Goal: Information Seeking & Learning: Learn about a topic

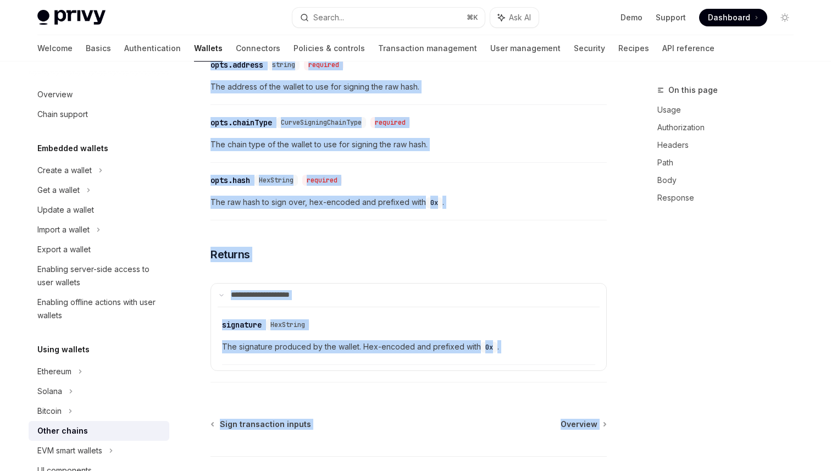
scroll to position [643, 0]
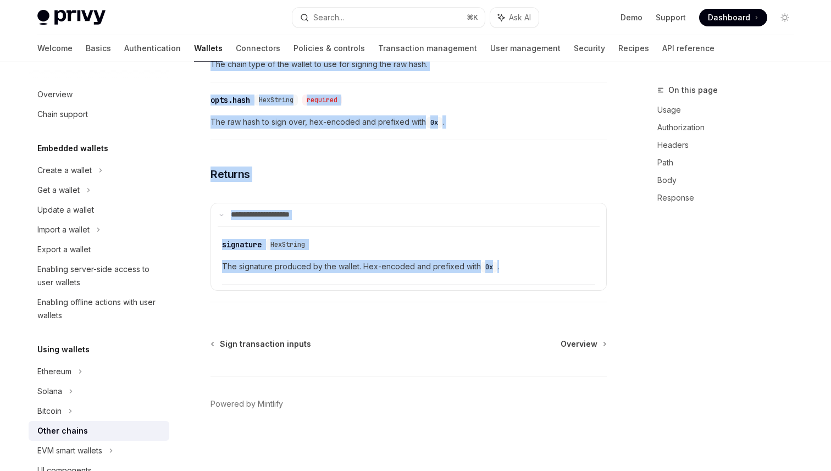
drag, startPoint x: 212, startPoint y: 103, endPoint x: 530, endPoint y: 269, distance: 357.9
copy div "Lorem ipsumd SitaME Cons ad ElitSED DoeiUS Temp in UtlaBOR Etd magnaa enimadmin…"
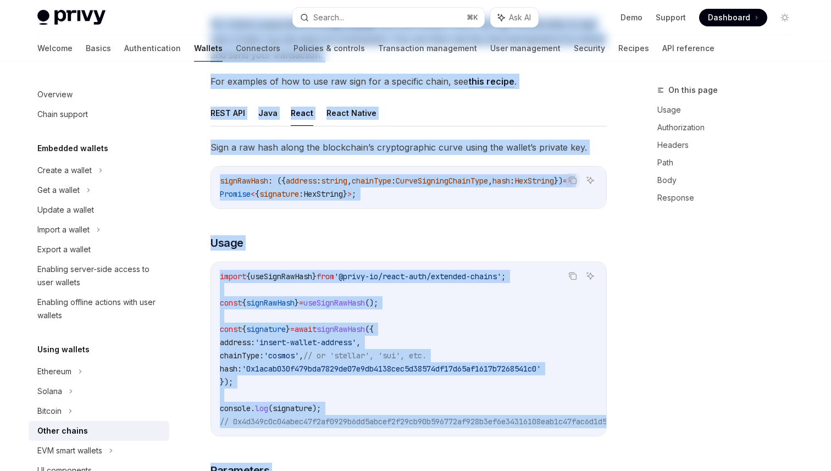
scroll to position [0, 0]
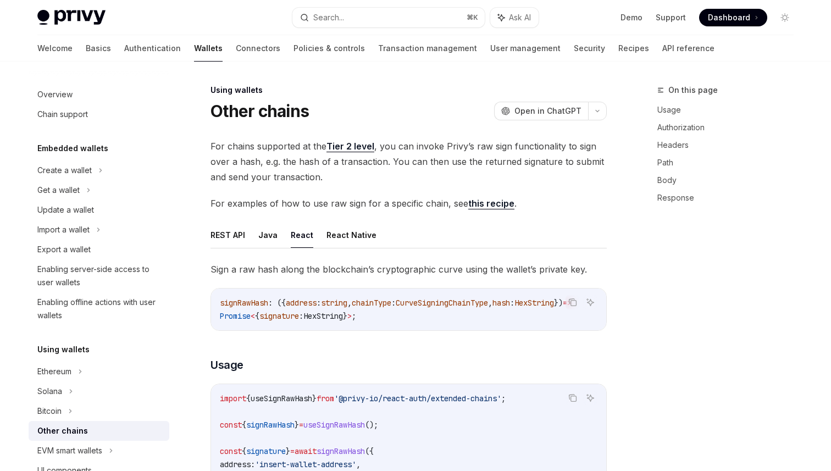
click at [282, 147] on span "For chains supported at the Tier 2 level , you can invoke Privy’s raw sign func…" at bounding box center [409, 162] width 396 height 46
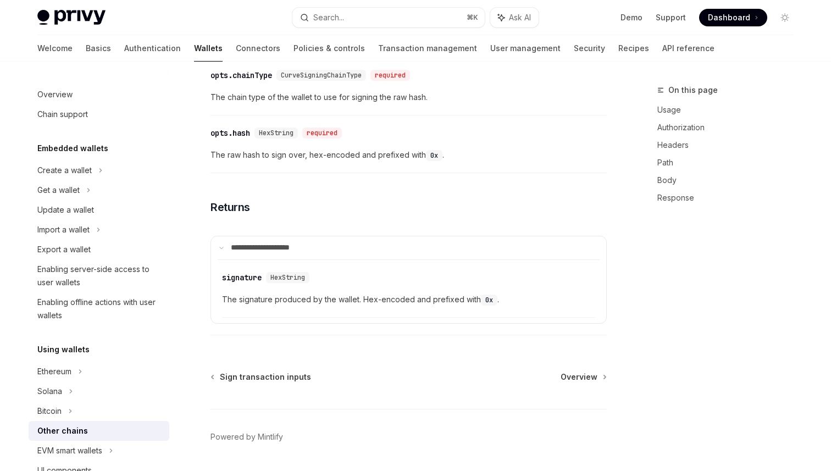
scroll to position [643, 0]
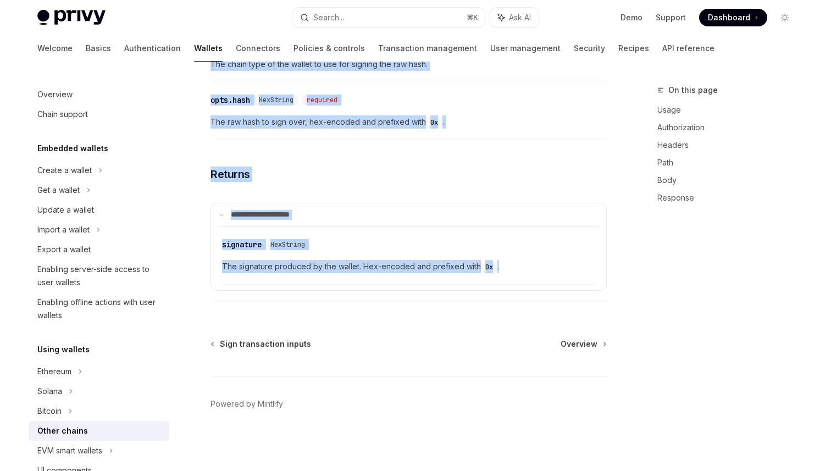
drag, startPoint x: 212, startPoint y: 111, endPoint x: 574, endPoint y: 268, distance: 394.5
copy div "Lorem ipsumd SitaME Cons ad ElitSED DoeiUS Temp in UtlaBOR Etd magnaa enimadmin…"
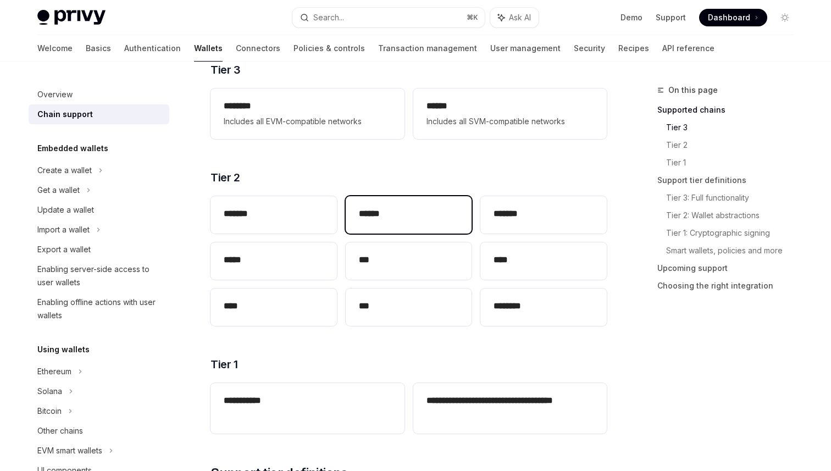
scroll to position [177, 0]
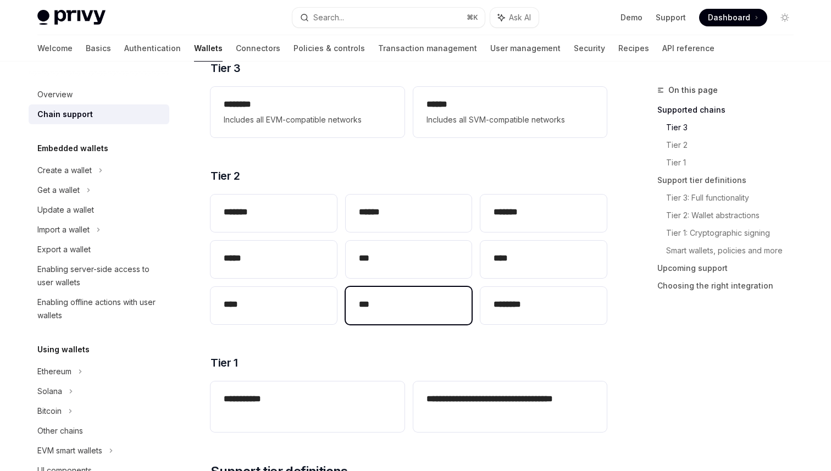
click at [380, 300] on h2 "***" at bounding box center [409, 304] width 100 height 13
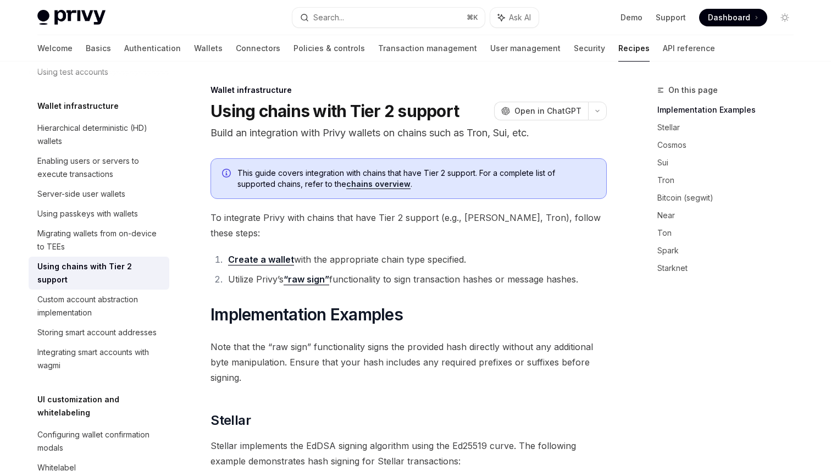
click at [530, 252] on li "Create a wallet with the appropriate chain type specified." at bounding box center [416, 259] width 382 height 15
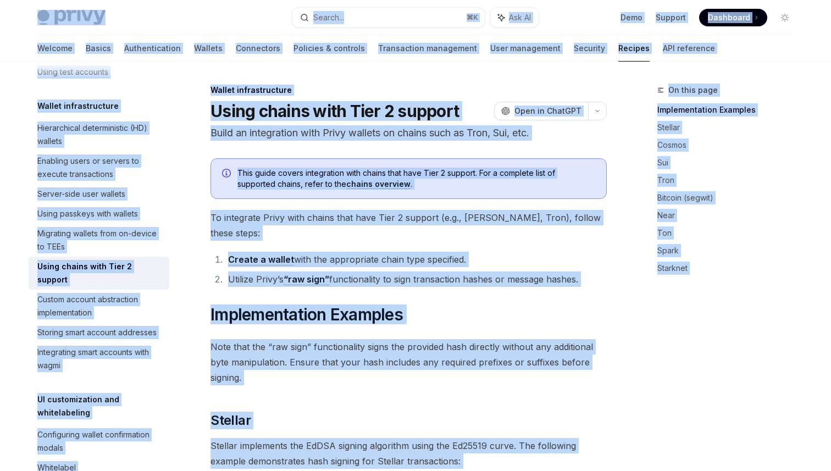
copy div "Privy Docs home page Search... ⌘ K Ask AI Demo Support Dashboard Dashboard Sear…"
click at [530, 252] on li "Create a wallet with the appropriate chain type specified." at bounding box center [416, 259] width 382 height 15
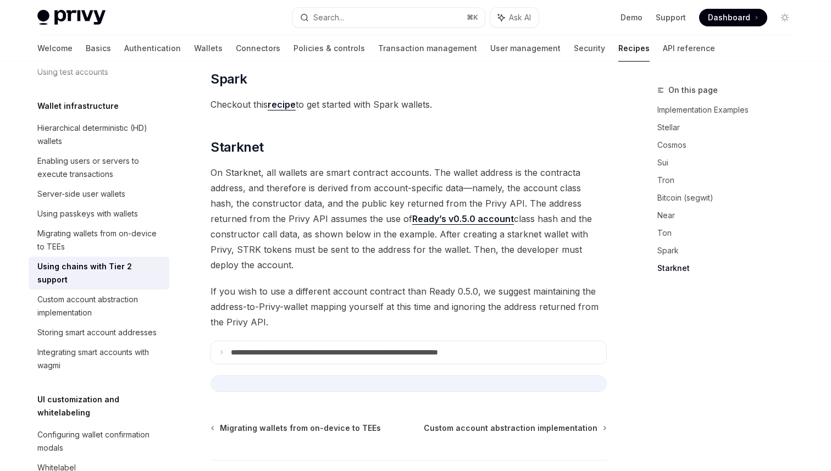
scroll to position [1495, 0]
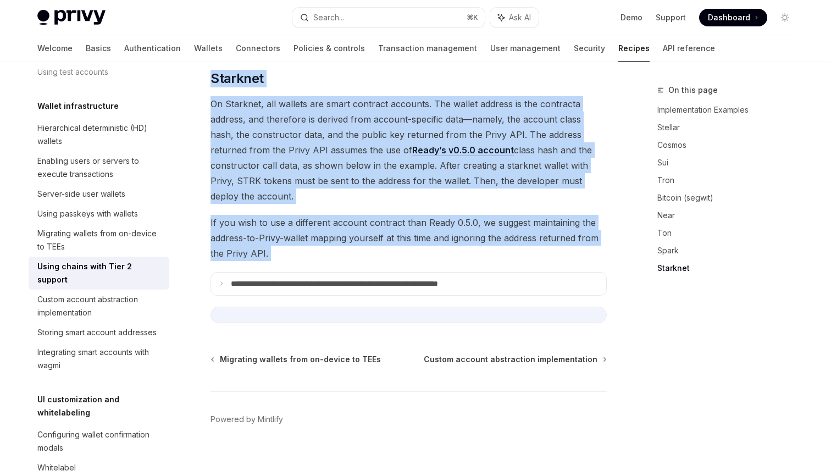
drag, startPoint x: 209, startPoint y: 104, endPoint x: 538, endPoint y: 249, distance: 359.5
copy div "**********"
type textarea "*"
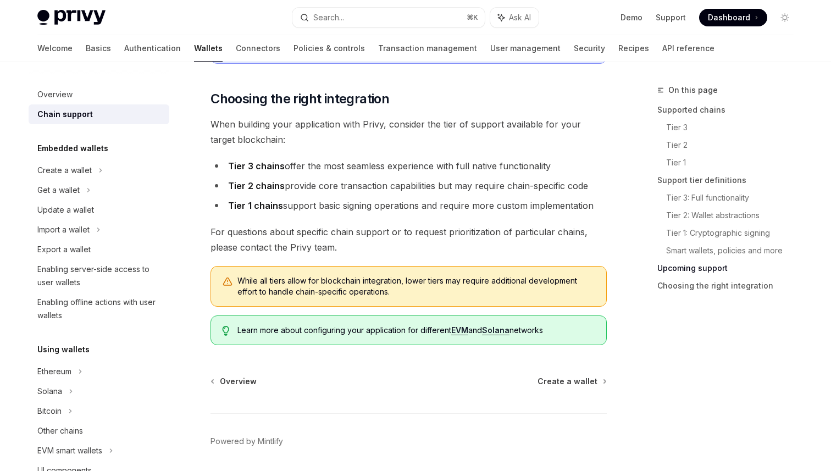
scroll to position [1313, 0]
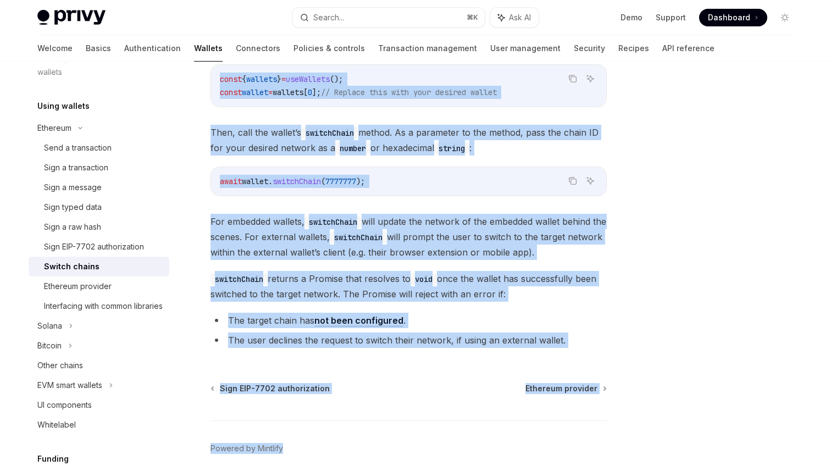
scroll to position [200, 0]
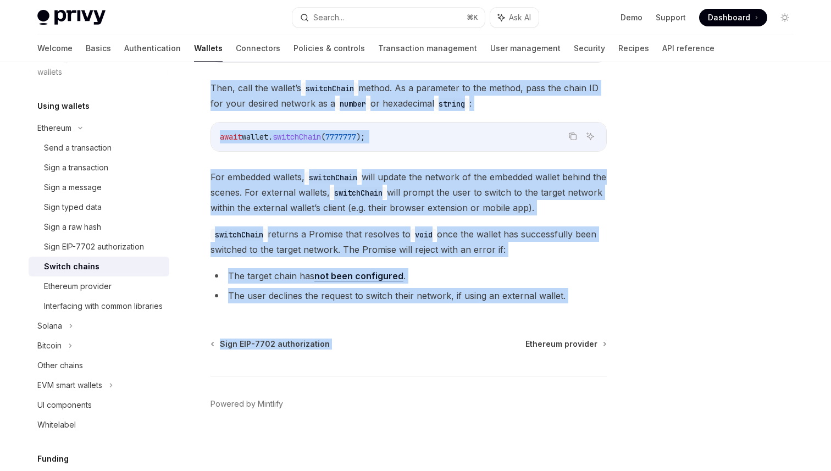
drag, startPoint x: 298, startPoint y: 234, endPoint x: 565, endPoint y: 310, distance: 277.8
click at [565, 310] on div "Ethereum Switch chains OpenAI Open in ChatGPT OpenAI Open in ChatGPT React Reac…" at bounding box center [305, 177] width 607 height 588
copy div "Ethereum Switch chains OpenAI Open in ChatGPT OpenAI Open in ChatGPT React Reac…"
